Goal: Task Accomplishment & Management: Manage account settings

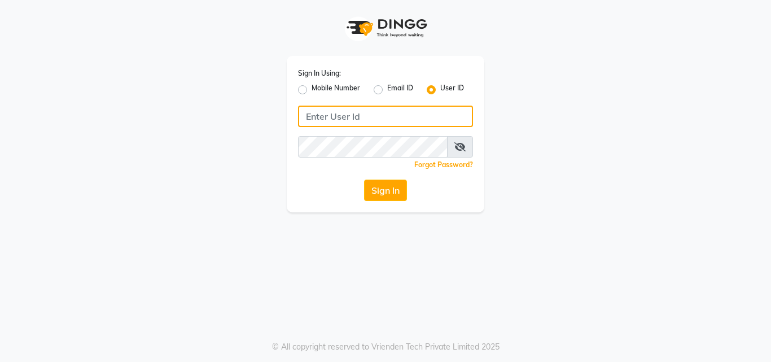
type input "9899947210"
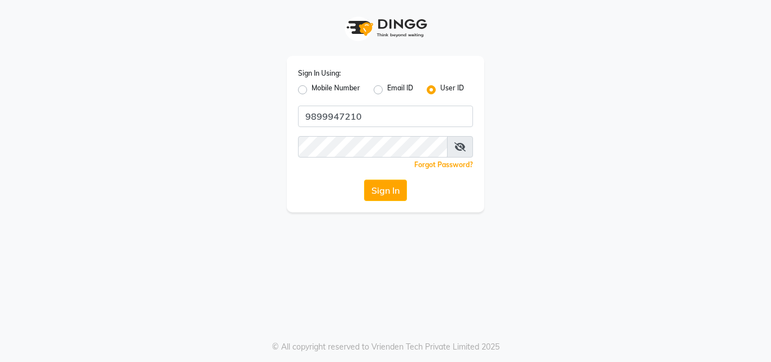
click at [312, 89] on label "Mobile Number" at bounding box center [336, 90] width 49 height 14
click at [312, 89] on input "Mobile Number" at bounding box center [315, 86] width 7 height 7
radio input "true"
radio input "false"
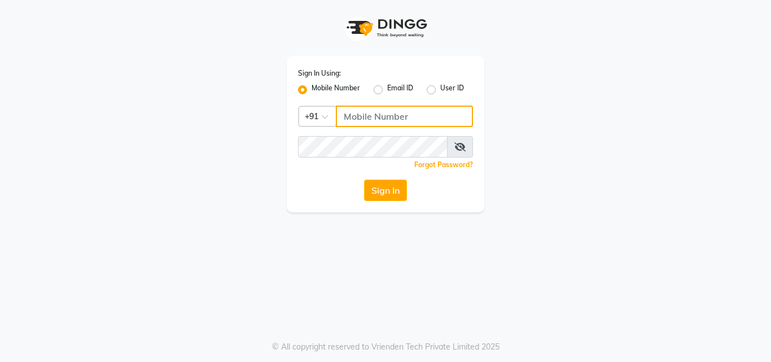
click at [346, 112] on input "Username" at bounding box center [404, 116] width 137 height 21
type input "9899947210"
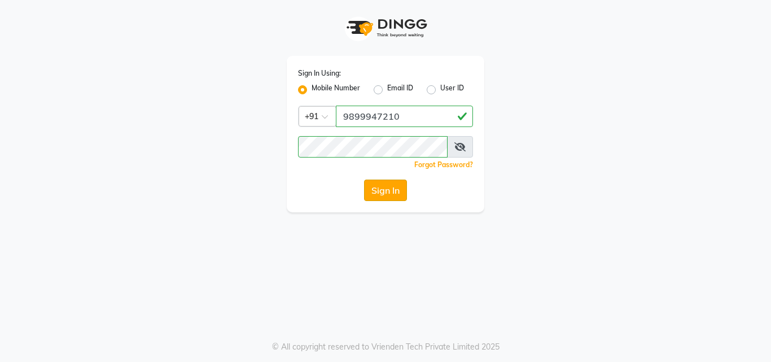
click at [387, 192] on button "Sign In" at bounding box center [385, 189] width 43 height 21
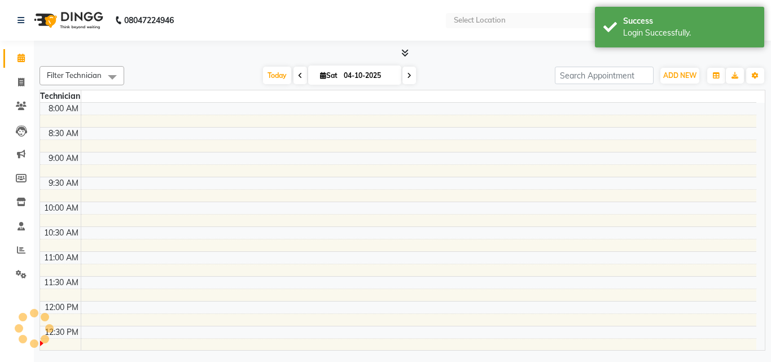
select select "en"
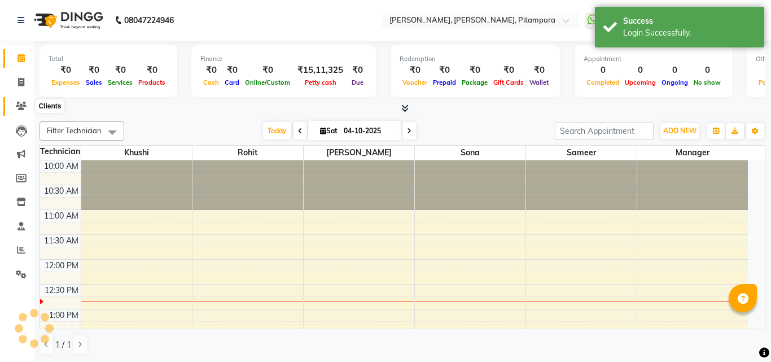
click at [16, 104] on icon at bounding box center [21, 106] width 11 height 8
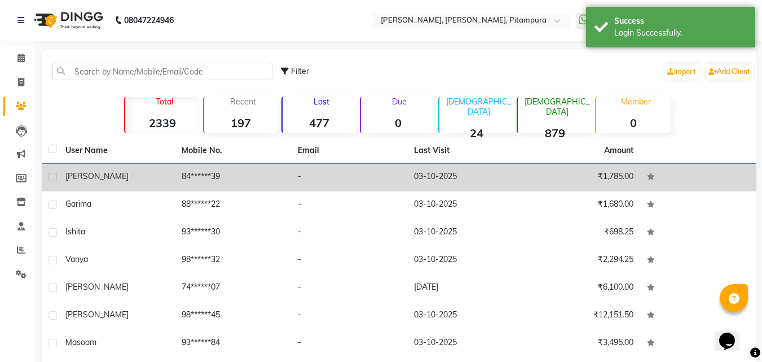
click at [134, 185] on td "[PERSON_NAME]" at bounding box center [117, 178] width 116 height 28
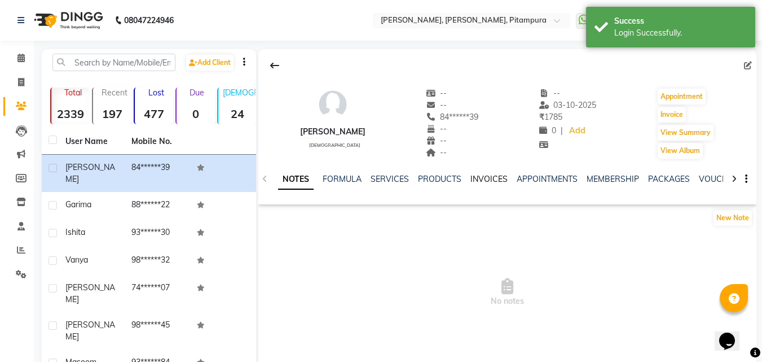
click at [492, 177] on link "INVOICES" at bounding box center [489, 179] width 37 height 10
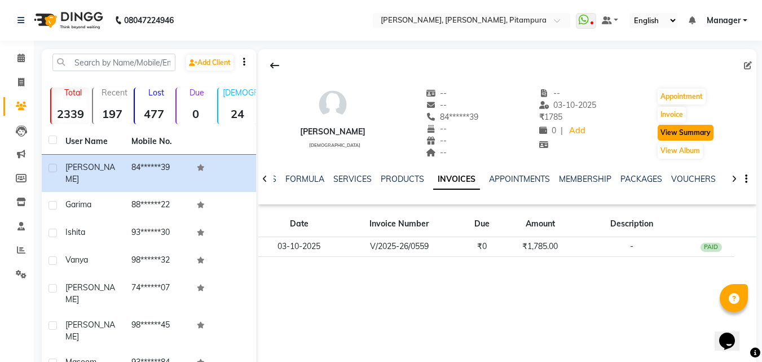
click at [687, 131] on button "View Summary" at bounding box center [686, 133] width 56 height 16
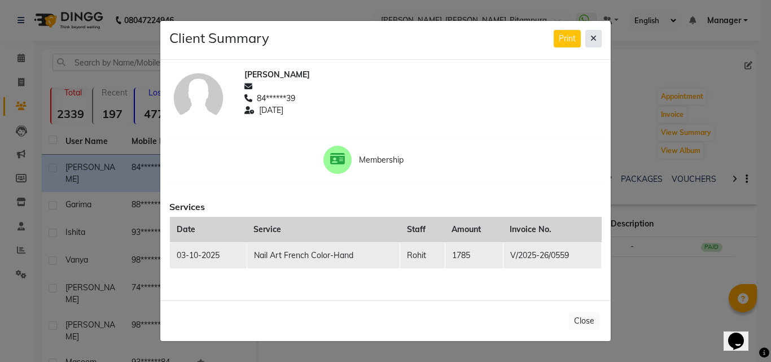
click at [596, 37] on button at bounding box center [593, 38] width 16 height 17
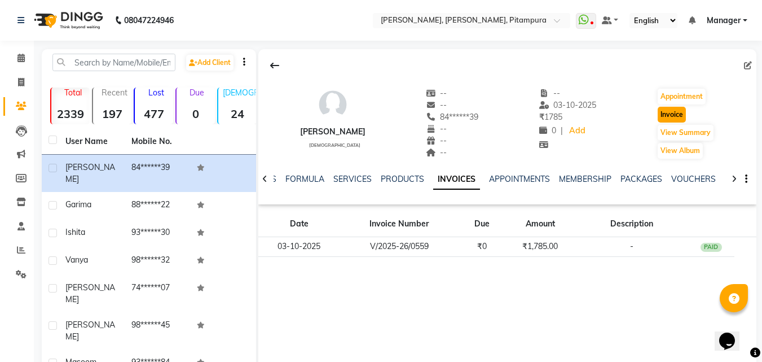
click at [672, 117] on button "Invoice" at bounding box center [672, 115] width 28 height 16
select select "service"
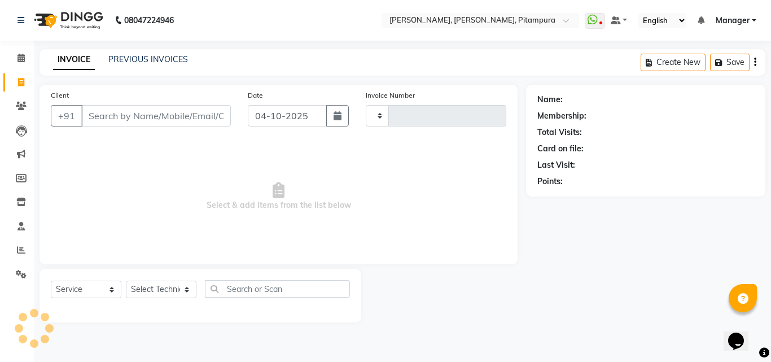
type input "0560"
select select "4953"
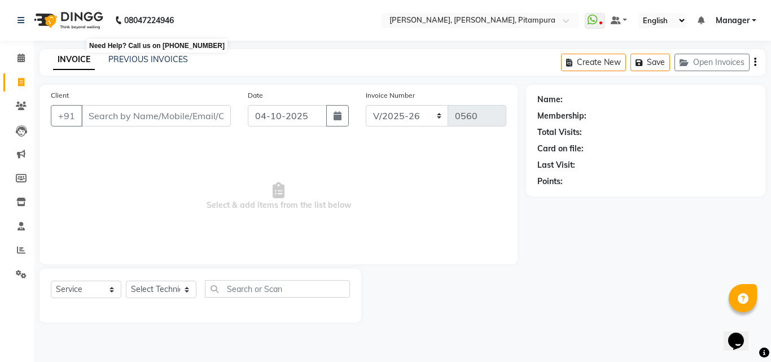
type input "84******39"
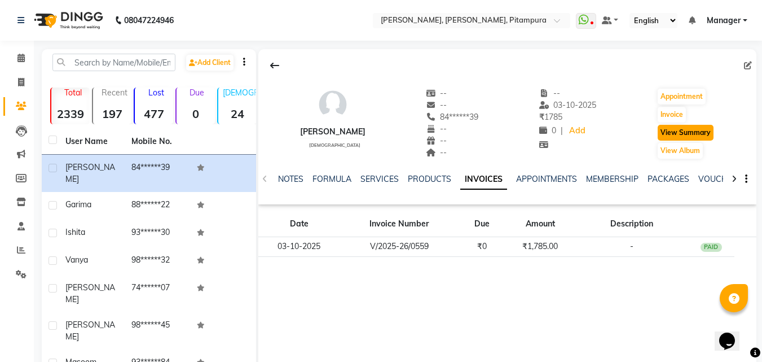
click at [684, 128] on button "View Summary" at bounding box center [686, 133] width 56 height 16
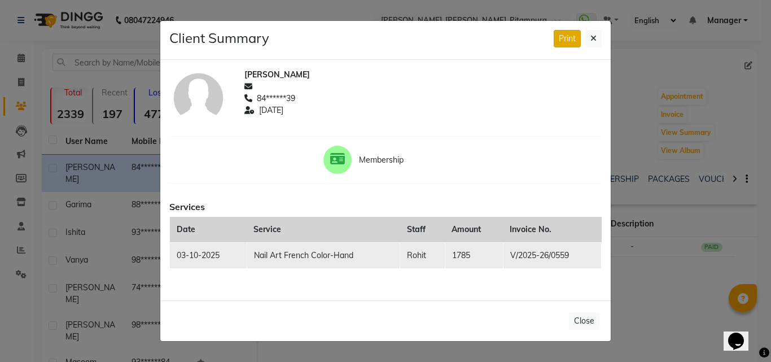
click at [568, 37] on button "Print" at bounding box center [567, 38] width 27 height 17
click at [595, 37] on icon at bounding box center [593, 38] width 6 height 8
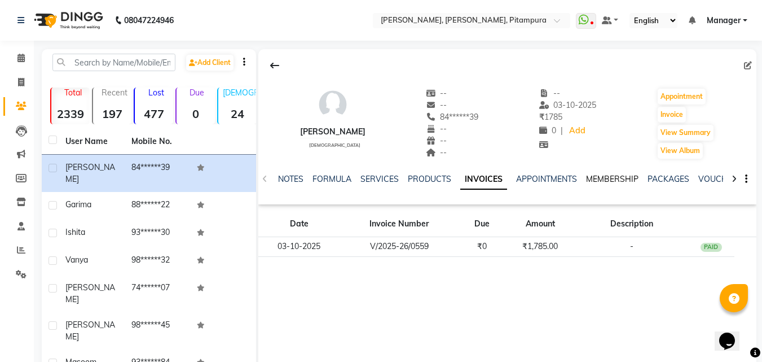
click at [611, 180] on link "MEMBERSHIP" at bounding box center [612, 179] width 52 height 10
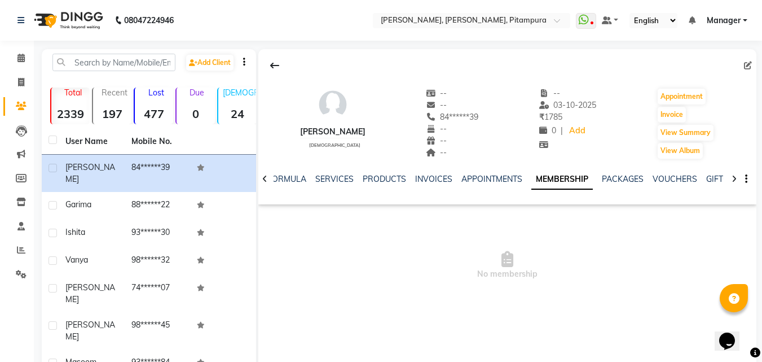
click at [732, 177] on icon at bounding box center [734, 179] width 5 height 8
click at [733, 177] on icon at bounding box center [734, 179] width 5 height 8
click at [735, 177] on icon at bounding box center [734, 179] width 5 height 8
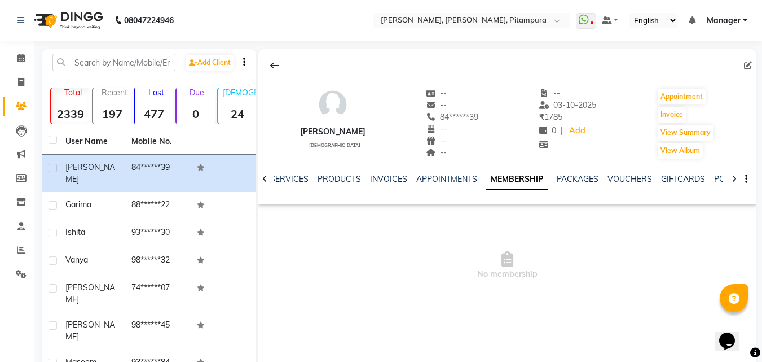
click at [735, 177] on icon at bounding box center [734, 179] width 5 height 8
click at [735, 177] on div "NOTES FORMULA SERVICES PRODUCTS INVOICES APPOINTMENTS MEMBERSHIP PACKAGES VOUCH…" at bounding box center [507, 179] width 498 height 39
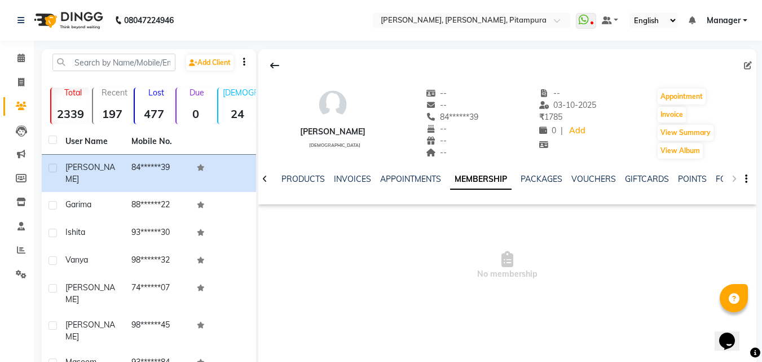
click at [735, 177] on div "NOTES FORMULA SERVICES PRODUCTS INVOICES APPOINTMENTS MEMBERSHIP PACKAGES VOUCH…" at bounding box center [507, 179] width 498 height 39
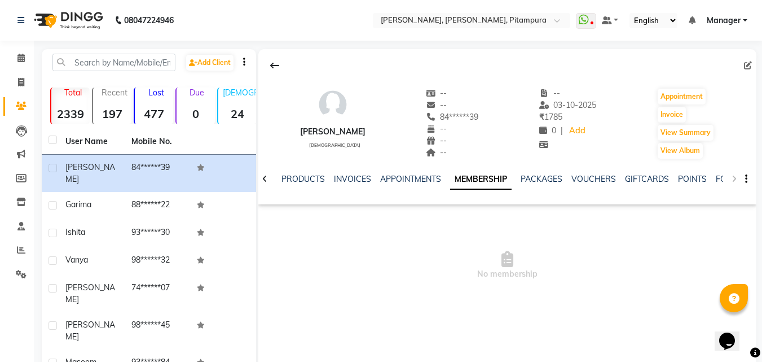
click at [735, 177] on div "NOTES FORMULA SERVICES PRODUCTS INVOICES APPOINTMENTS MEMBERSHIP PACKAGES VOUCH…" at bounding box center [507, 179] width 498 height 39
click at [687, 102] on button "Appointment" at bounding box center [682, 97] width 48 height 16
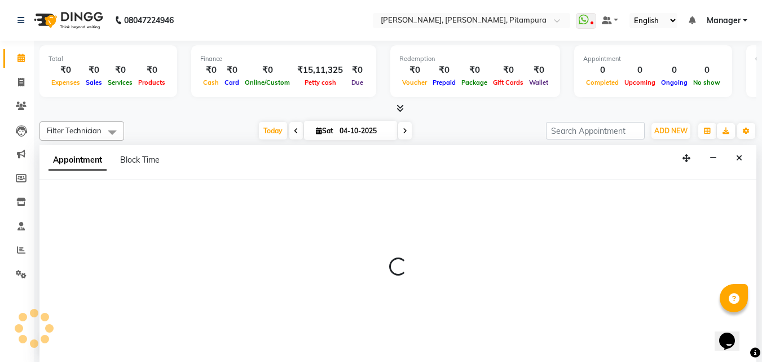
select select "tentative"
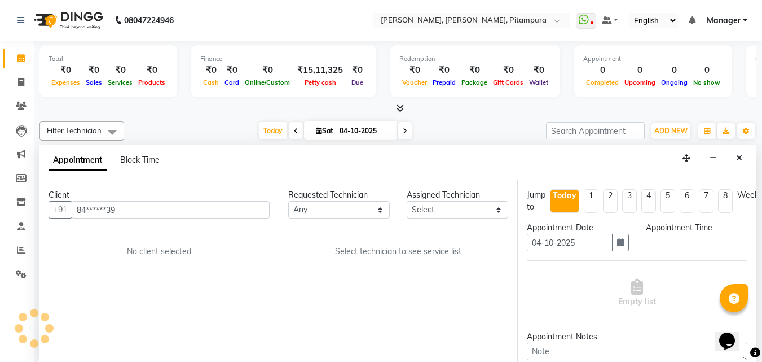
scroll to position [1, 0]
select select "660"
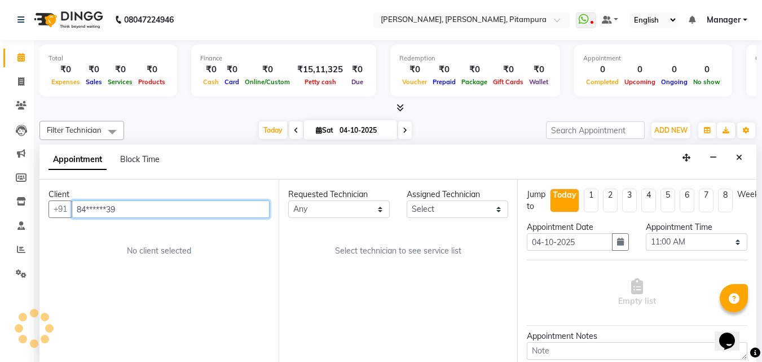
scroll to position [100, 0]
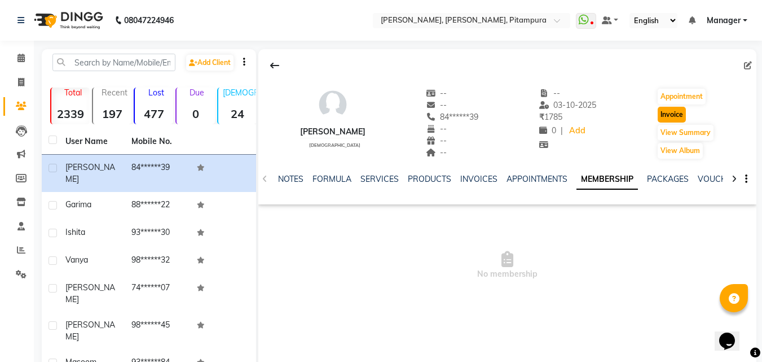
click at [672, 114] on button "Invoice" at bounding box center [672, 115] width 28 height 16
select select "service"
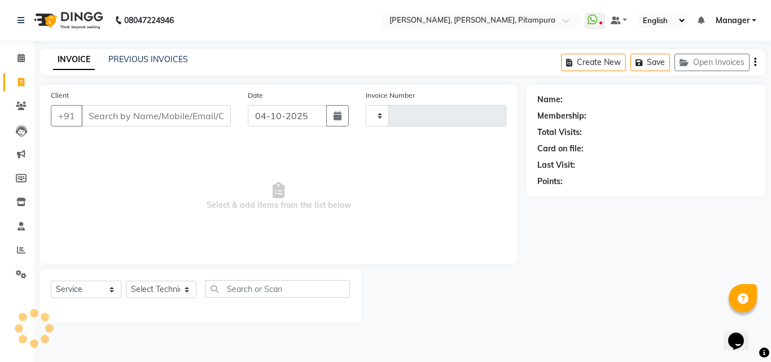
type input "0560"
select select "4953"
type input "84******39"
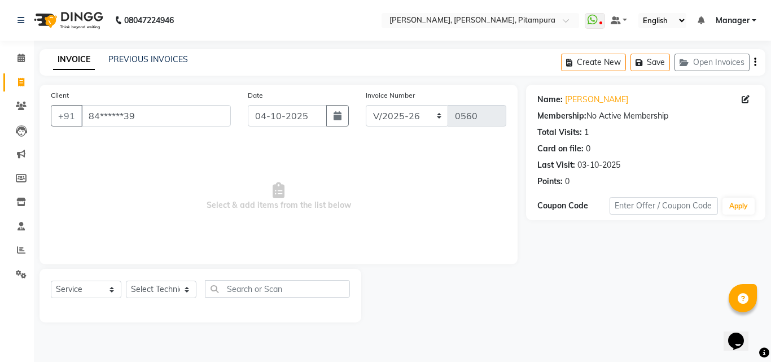
click at [770, 335] on main "INVOICE PREVIOUS INVOICES Create New Save Open Invoices Client +91 84******39 D…" at bounding box center [402, 194] width 737 height 290
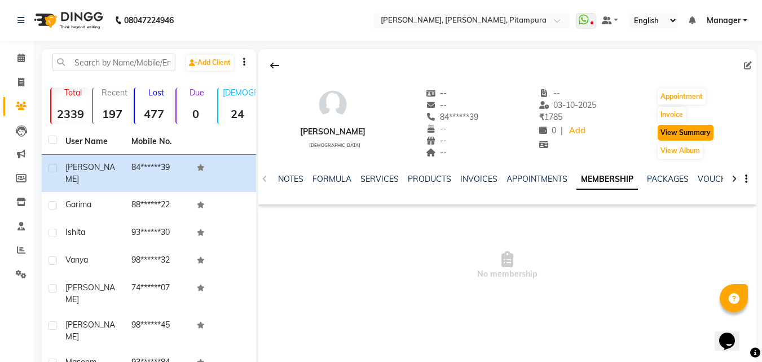
click at [688, 126] on button "View Summary" at bounding box center [686, 133] width 56 height 16
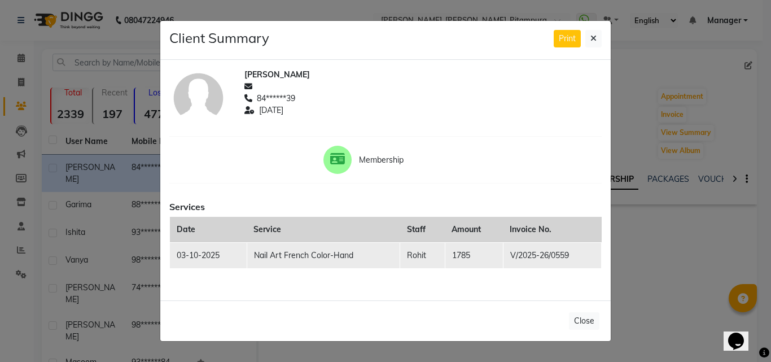
click at [265, 264] on td "Nail Art French Color-Hand" at bounding box center [323, 256] width 153 height 26
click at [350, 260] on td "Nail Art French Color-Hand" at bounding box center [323, 256] width 153 height 26
click at [354, 260] on td "Nail Art French Color-Hand" at bounding box center [323, 256] width 153 height 26
click at [336, 153] on icon at bounding box center [337, 158] width 15 height 13
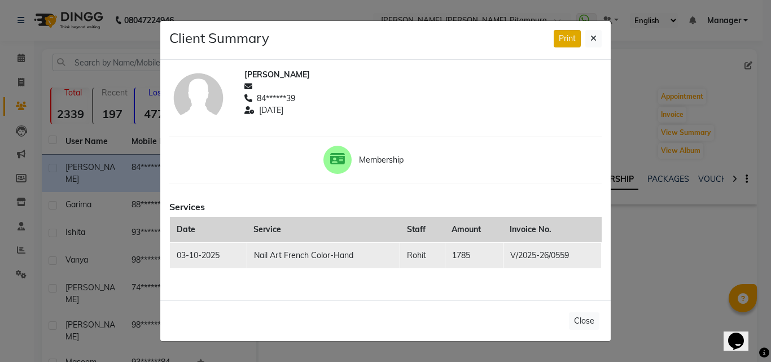
click at [563, 46] on button "Print" at bounding box center [567, 38] width 27 height 17
click at [597, 41] on button at bounding box center [593, 38] width 16 height 17
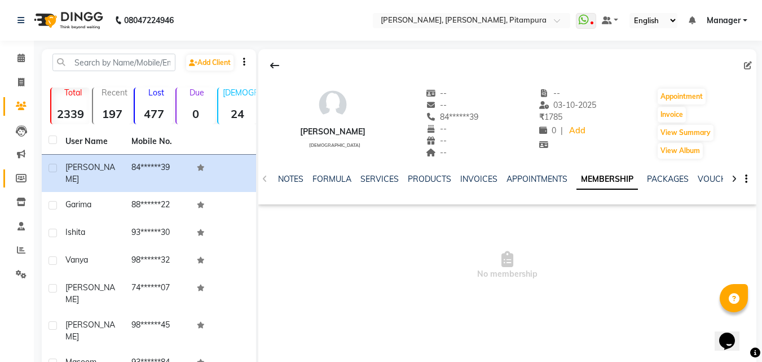
click at [17, 170] on link "Members" at bounding box center [16, 178] width 27 height 19
select select
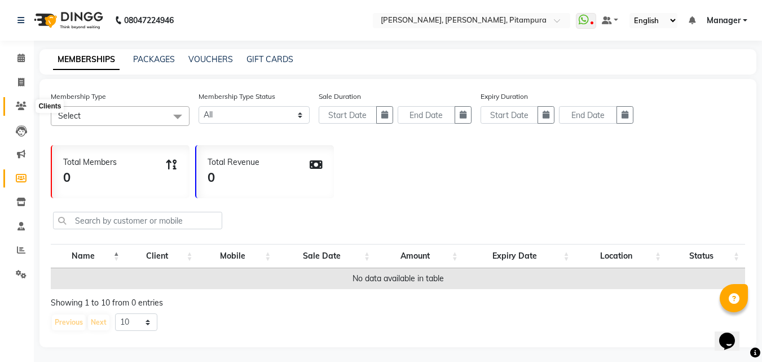
click at [16, 100] on span at bounding box center [21, 106] width 20 height 13
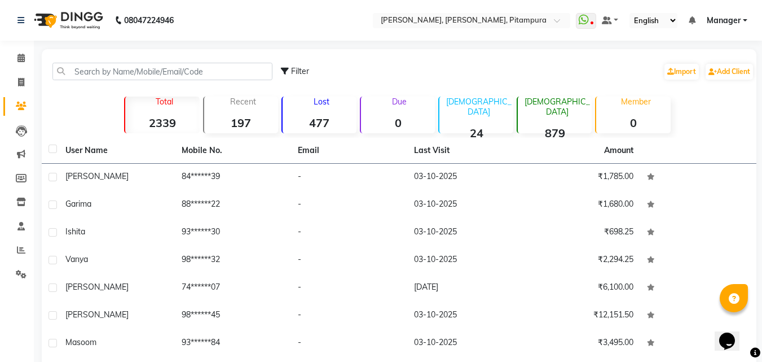
click at [736, 19] on span "Manager" at bounding box center [724, 21] width 34 height 12
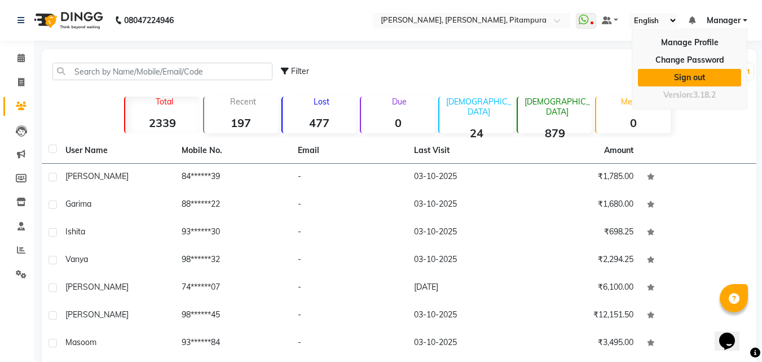
click at [683, 72] on link "Sign out" at bounding box center [689, 77] width 103 height 17
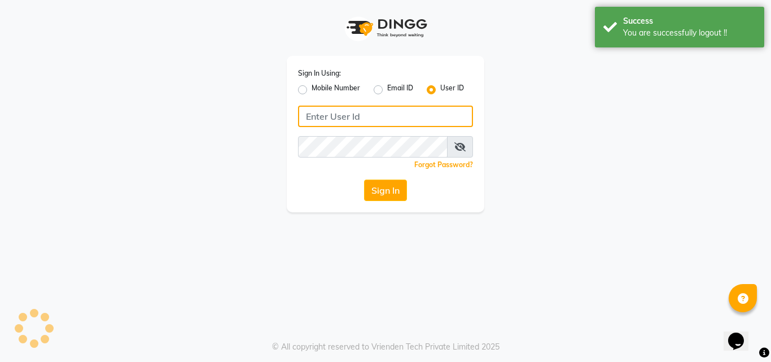
type input "9899947210"
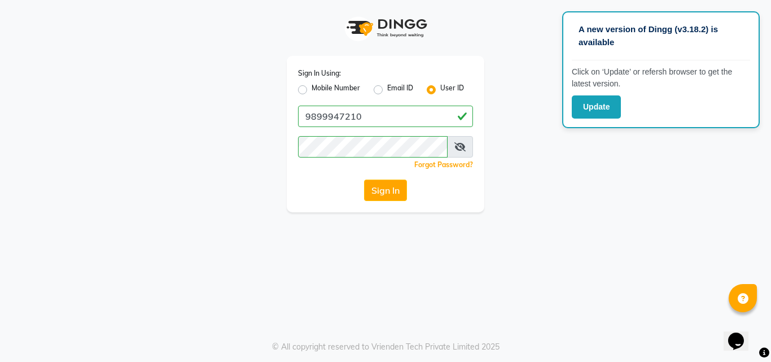
click at [543, 161] on div "Sign In Using: Mobile Number Email ID User ID 9899947210 Remember me Forgot Pas…" at bounding box center [385, 106] width 643 height 212
